Goal: Check status: Check status

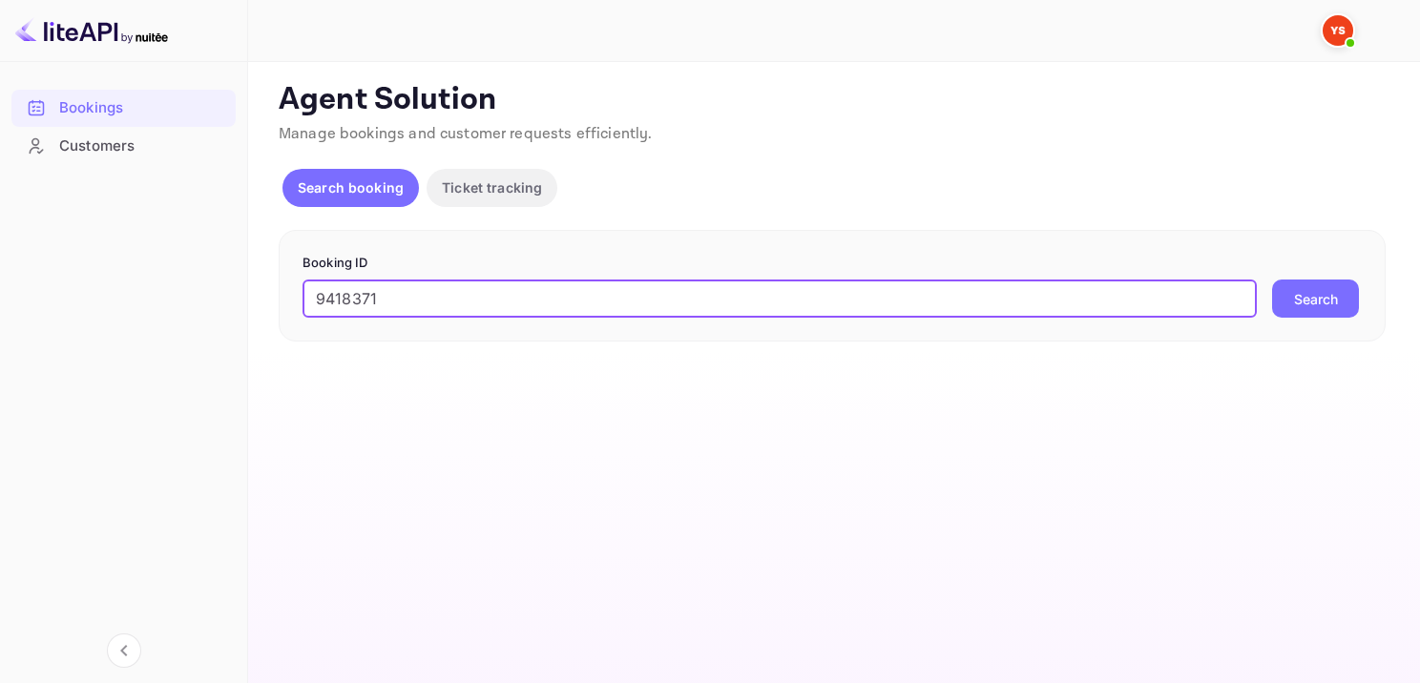
type input "9418371"
click at [1309, 281] on button "Search" at bounding box center [1315, 299] width 87 height 38
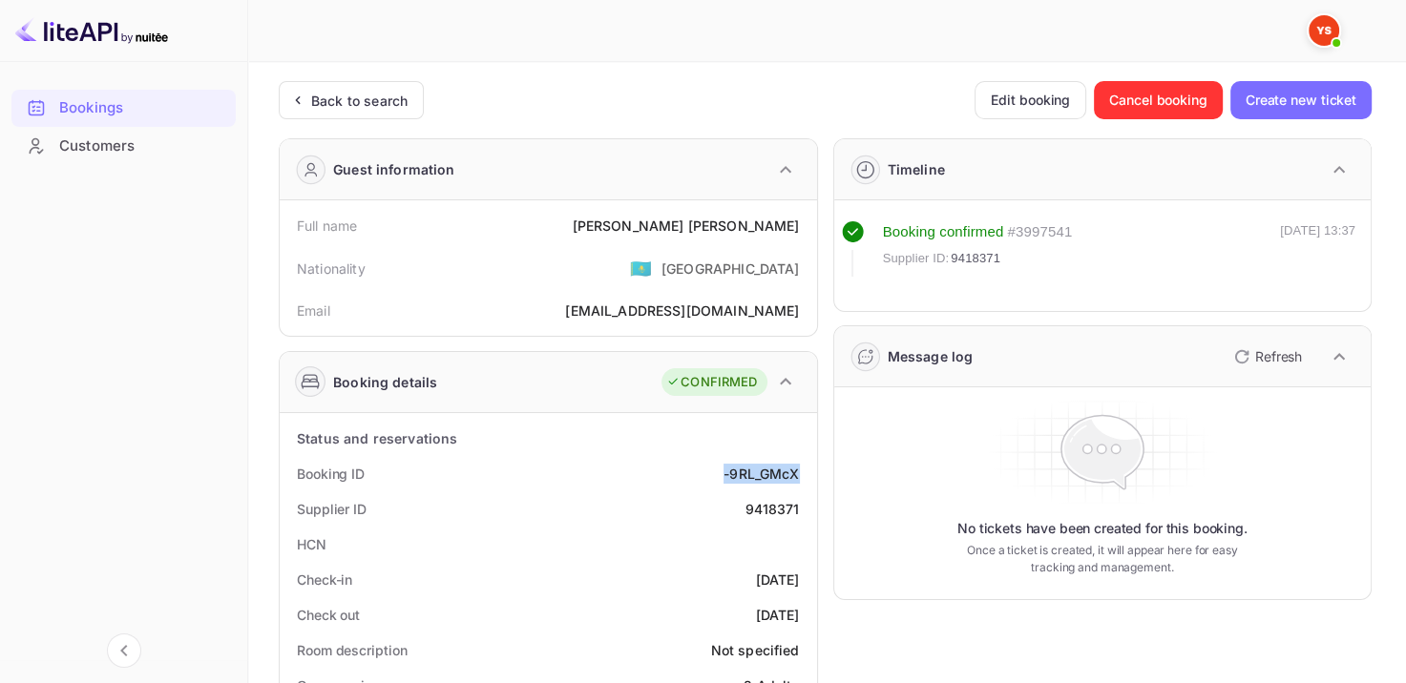
drag, startPoint x: 717, startPoint y: 470, endPoint x: 796, endPoint y: 466, distance: 79.3
click at [796, 466] on div "Booking ID -9RL_GMcX" at bounding box center [548, 473] width 522 height 35
copy div "-9RL_GMcX"
drag, startPoint x: 654, startPoint y: 219, endPoint x: 806, endPoint y: 214, distance: 152.8
click at [806, 214] on div "Full name [PERSON_NAME]" at bounding box center [548, 225] width 522 height 35
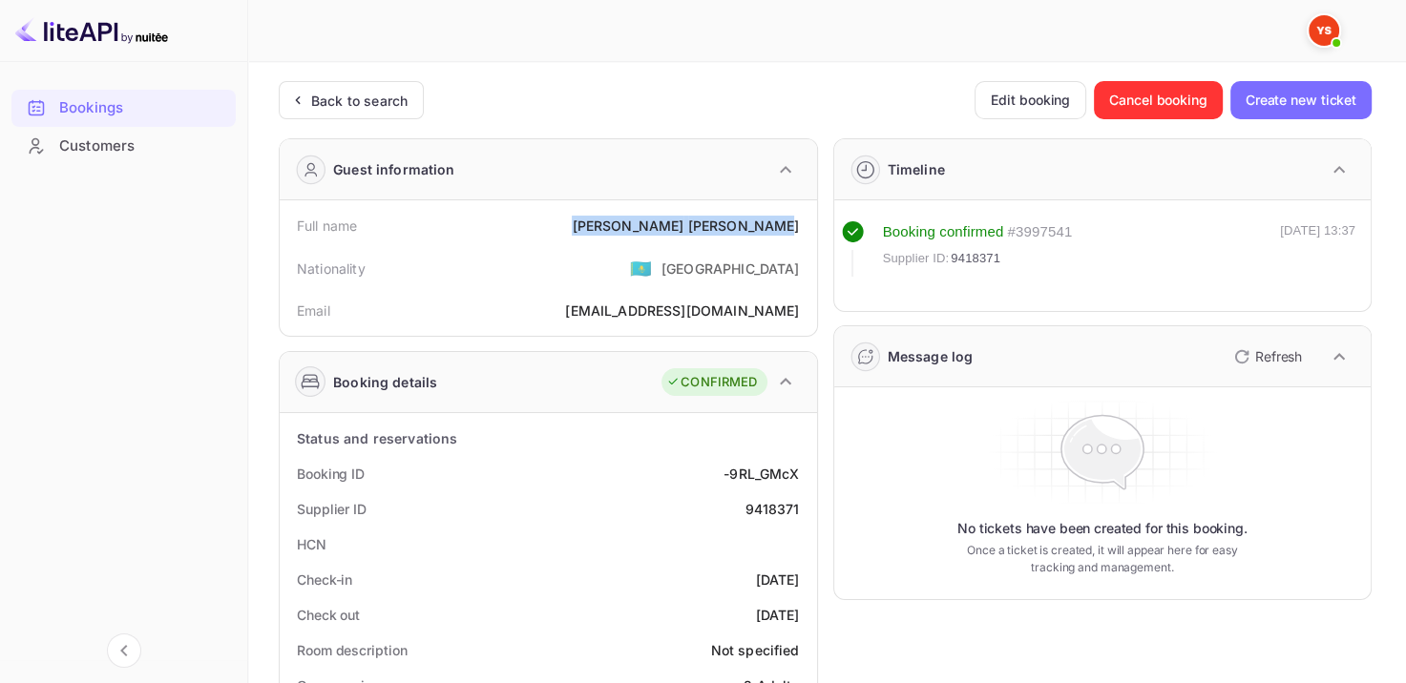
copy div "[PERSON_NAME]"
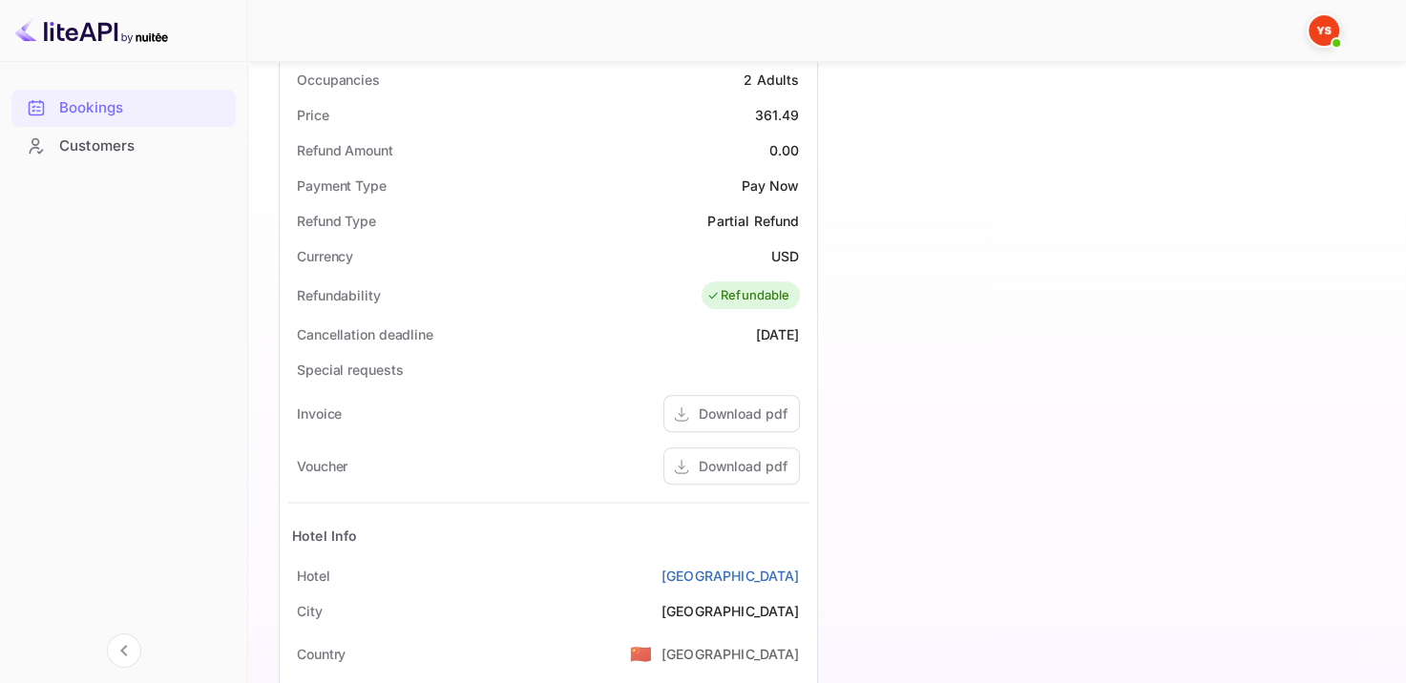
scroll to position [573, 0]
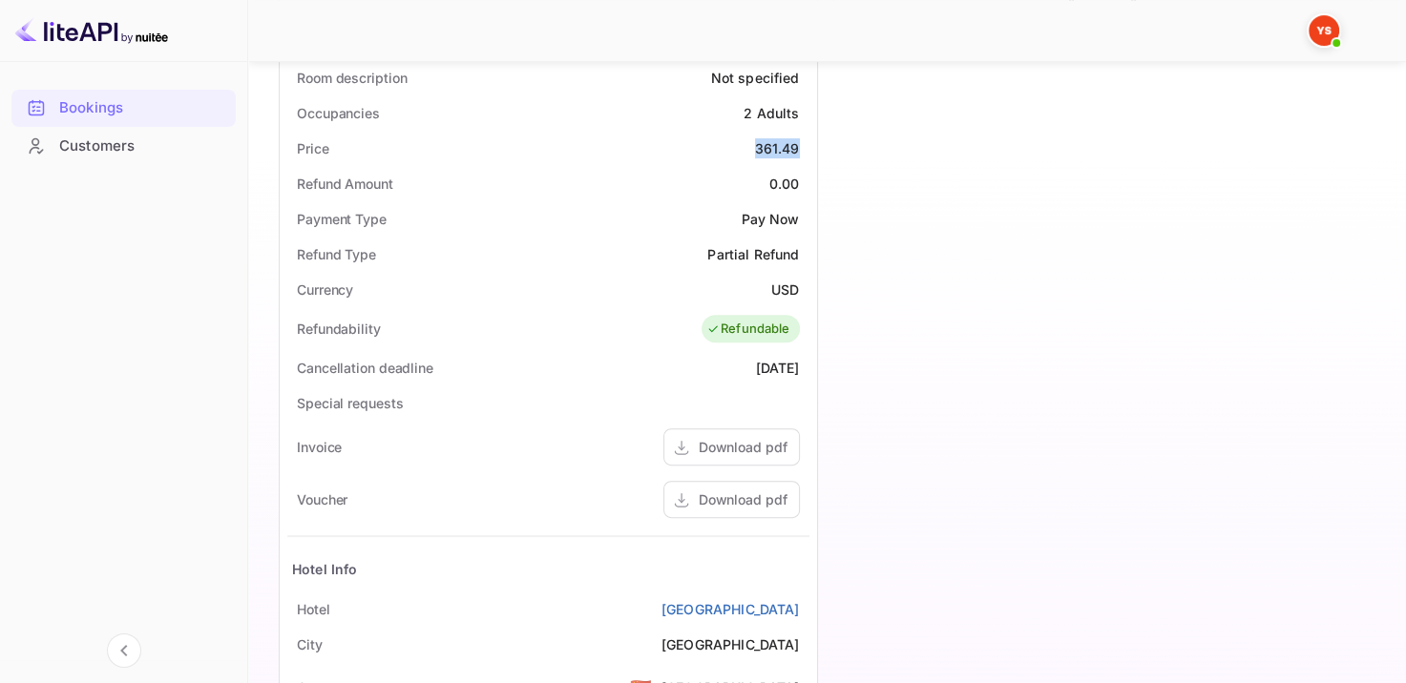
drag, startPoint x: 752, startPoint y: 145, endPoint x: 806, endPoint y: 149, distance: 54.5
click at [806, 149] on div "Price 361.49" at bounding box center [548, 148] width 522 height 35
copy div "361.49"
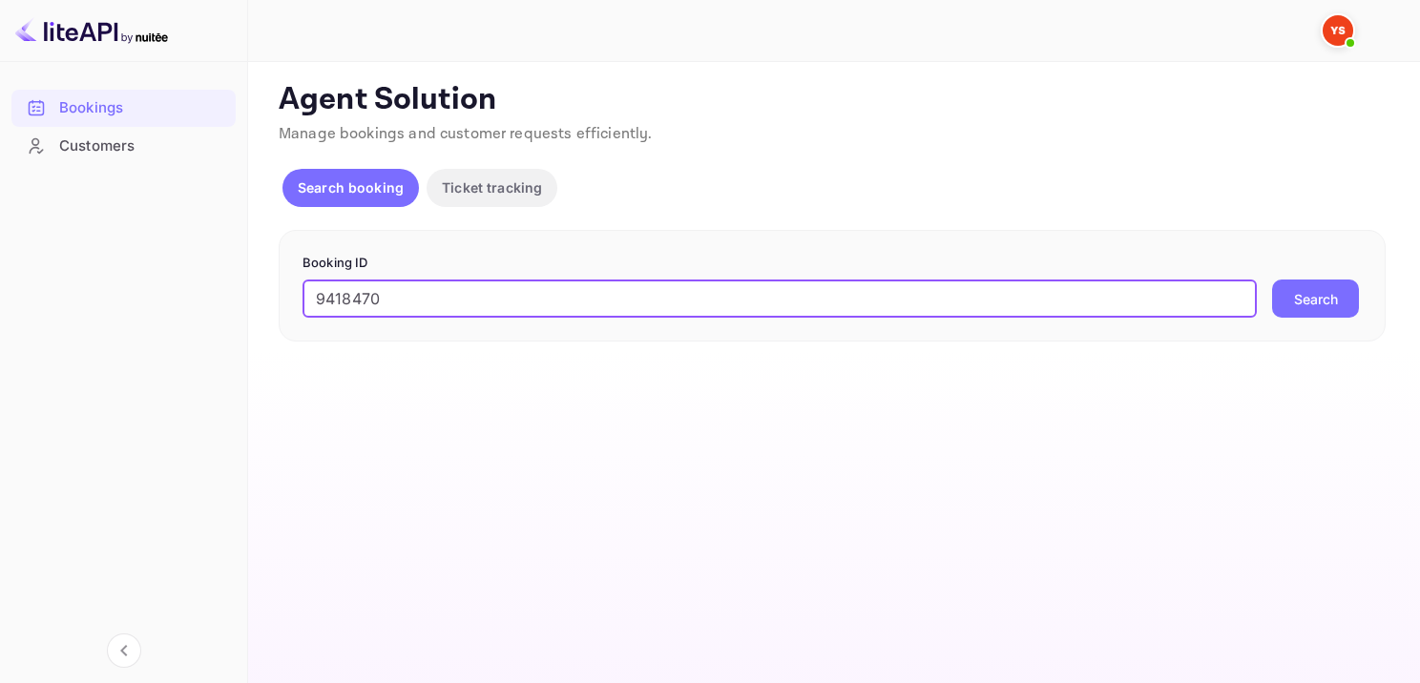
type input "9418470"
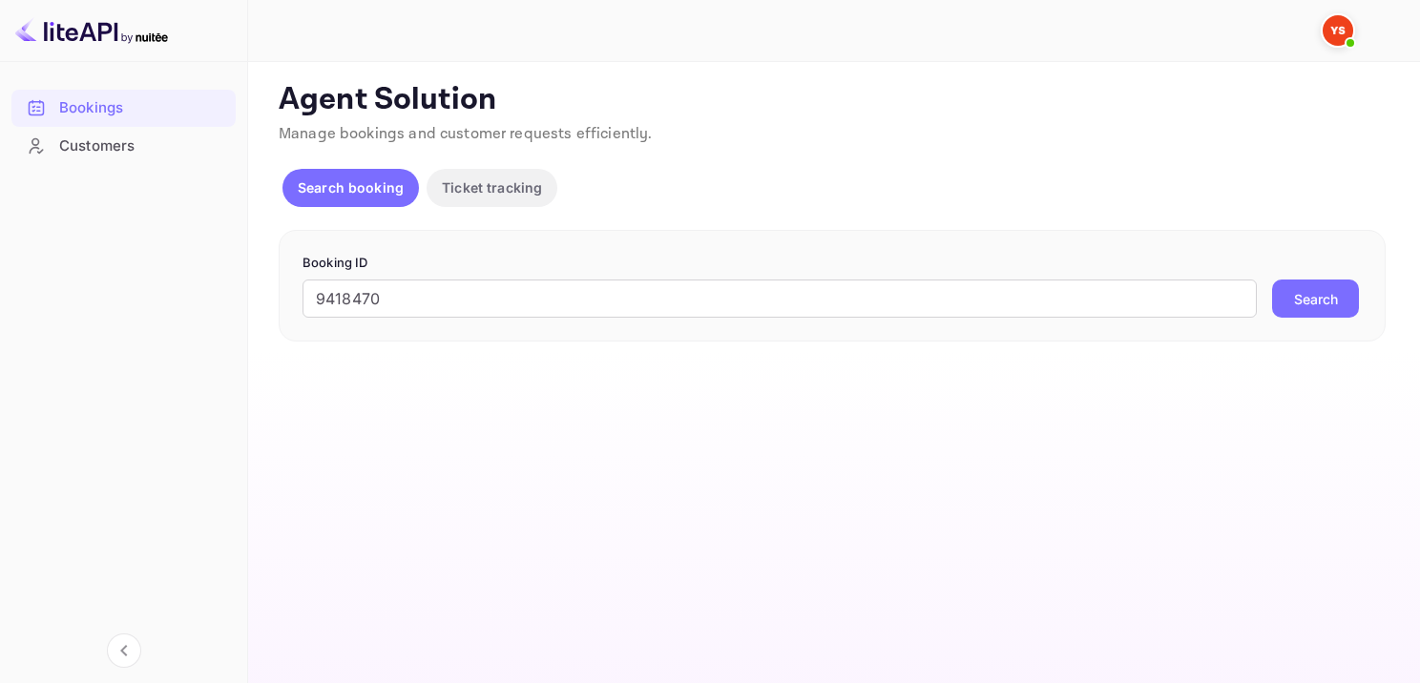
drag, startPoint x: 1294, startPoint y: 306, endPoint x: 1312, endPoint y: 307, distance: 18.2
click at [1296, 307] on button "Search" at bounding box center [1315, 299] width 87 height 38
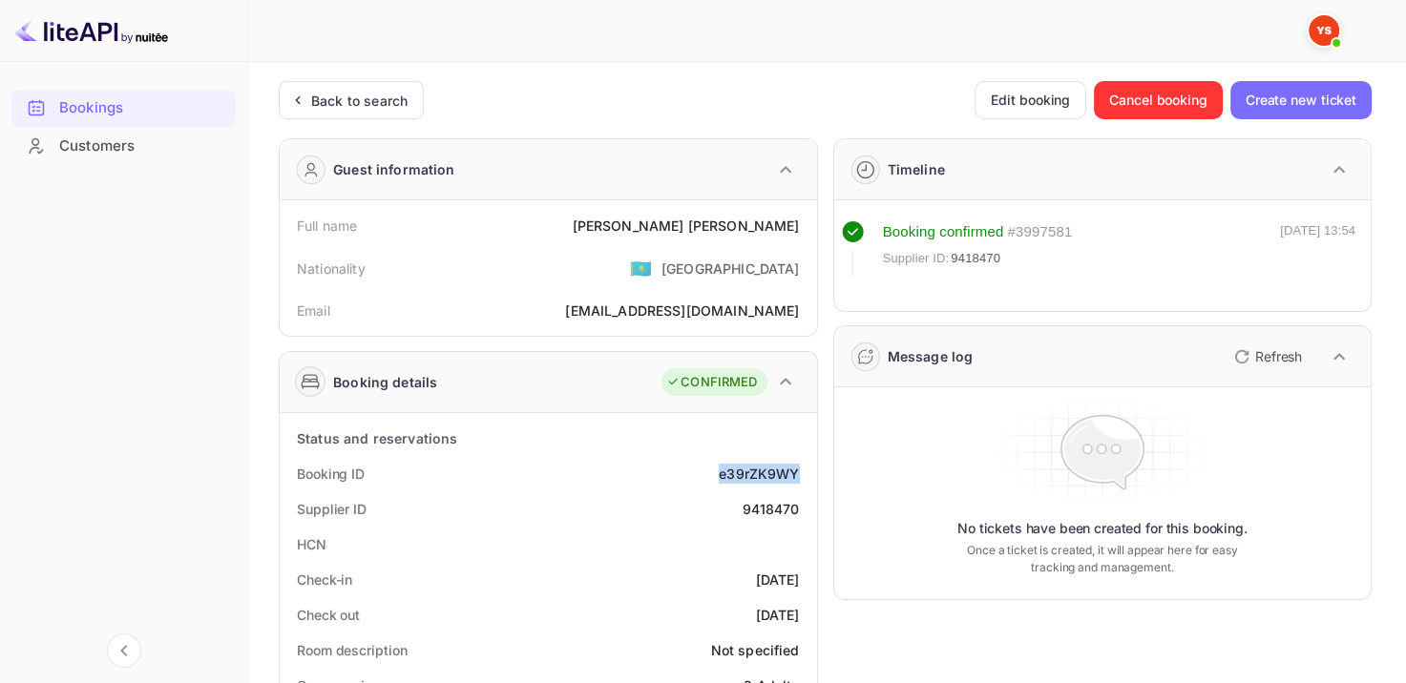
drag, startPoint x: 710, startPoint y: 478, endPoint x: 806, endPoint y: 470, distance: 96.8
click at [804, 470] on div "Booking ID e39rZK9WY" at bounding box center [548, 473] width 522 height 35
copy div "e39rZK9WY"
drag, startPoint x: 657, startPoint y: 218, endPoint x: 825, endPoint y: 215, distance: 168.9
click at [805, 219] on div "Full name Vladimir Shirobokov" at bounding box center [548, 225] width 522 height 35
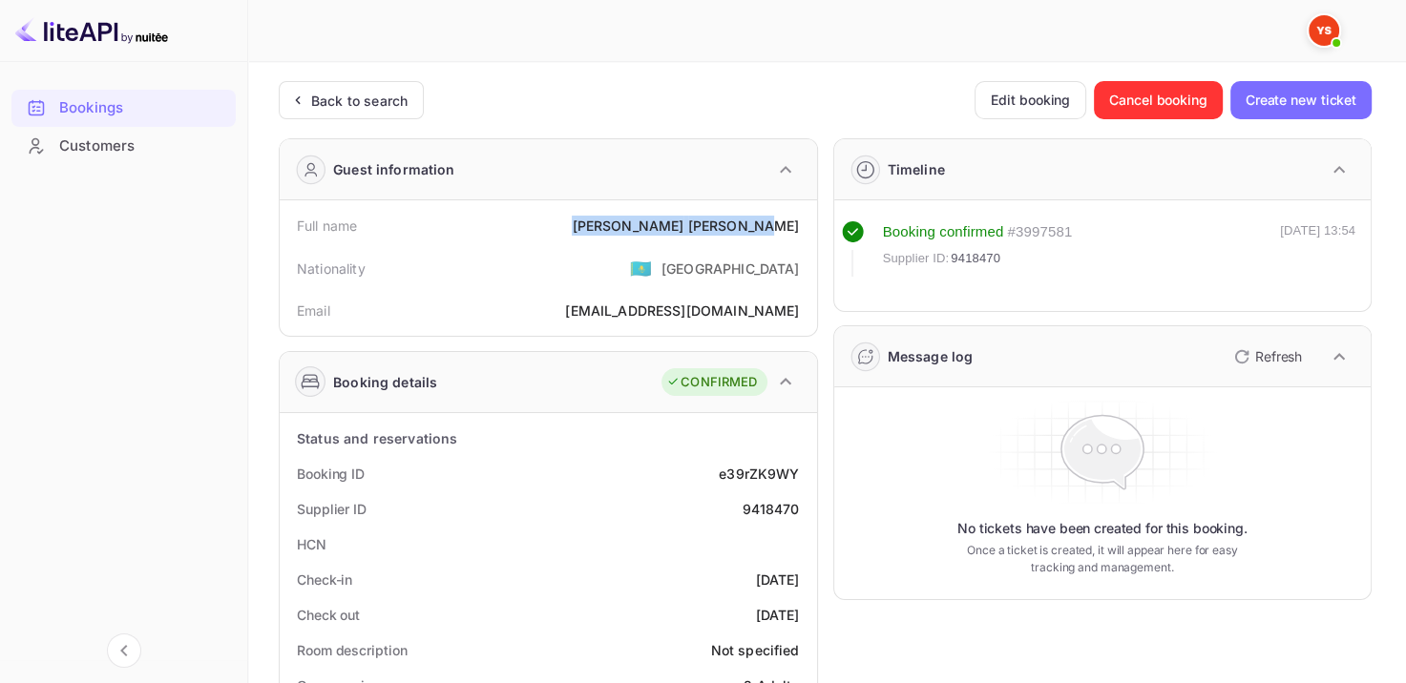
copy div "Vladimir Shirobokov"
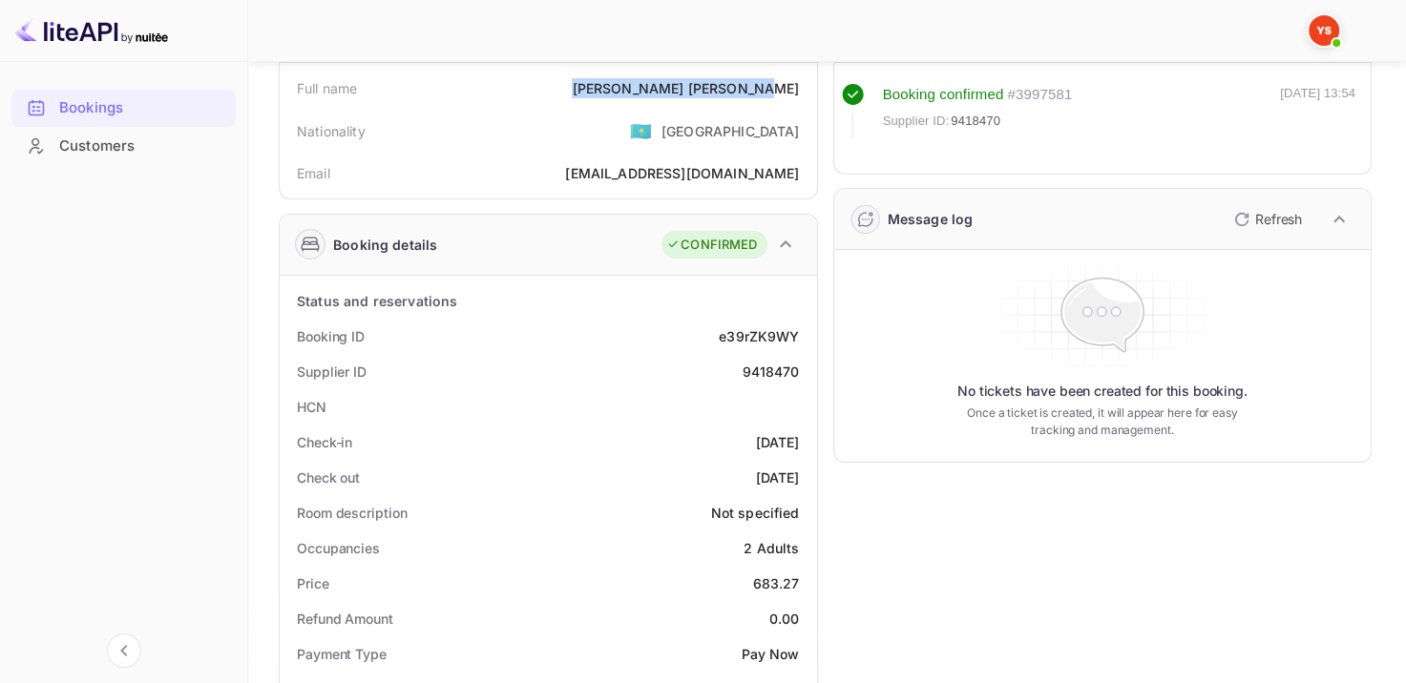
scroll to position [382, 0]
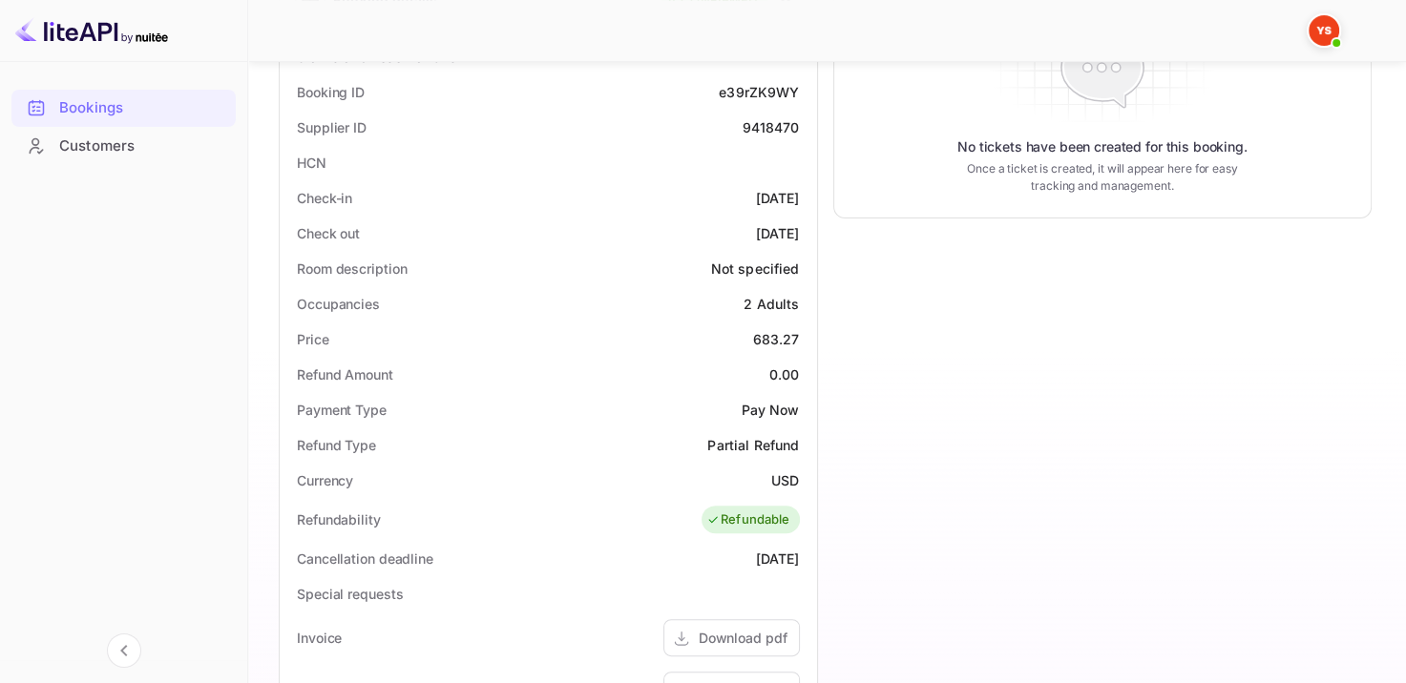
drag, startPoint x: 825, startPoint y: 336, endPoint x: 804, endPoint y: 324, distance: 23.9
click at [804, 324] on div "Guest information Full name Vladimir Shirobokov Nationality 🇰🇿 Kazakhstan Email…" at bounding box center [817, 419] width 1108 height 1356
click at [754, 329] on div "683.27" at bounding box center [776, 339] width 47 height 20
drag, startPoint x: 746, startPoint y: 335, endPoint x: 802, endPoint y: 328, distance: 55.8
click at [802, 328] on div "Price 683.27" at bounding box center [548, 339] width 522 height 35
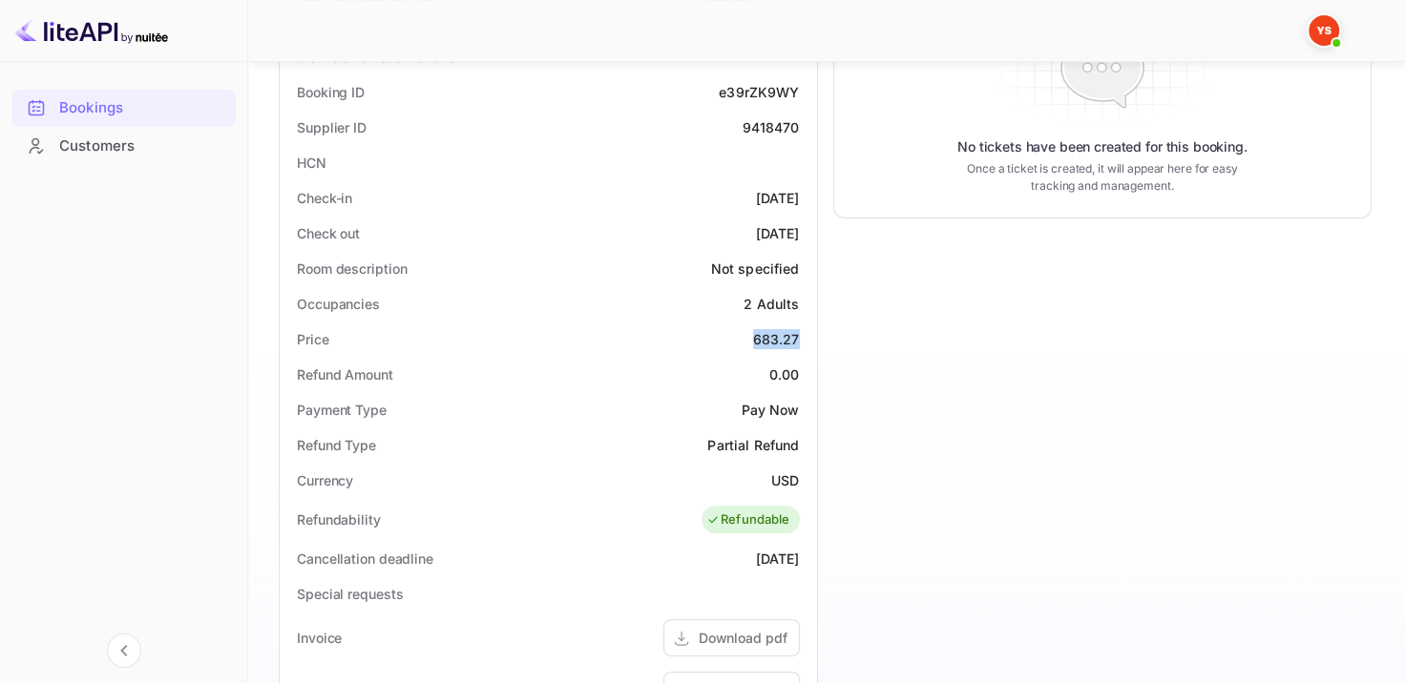
copy div "683.27"
